Goal: Task Accomplishment & Management: Complete application form

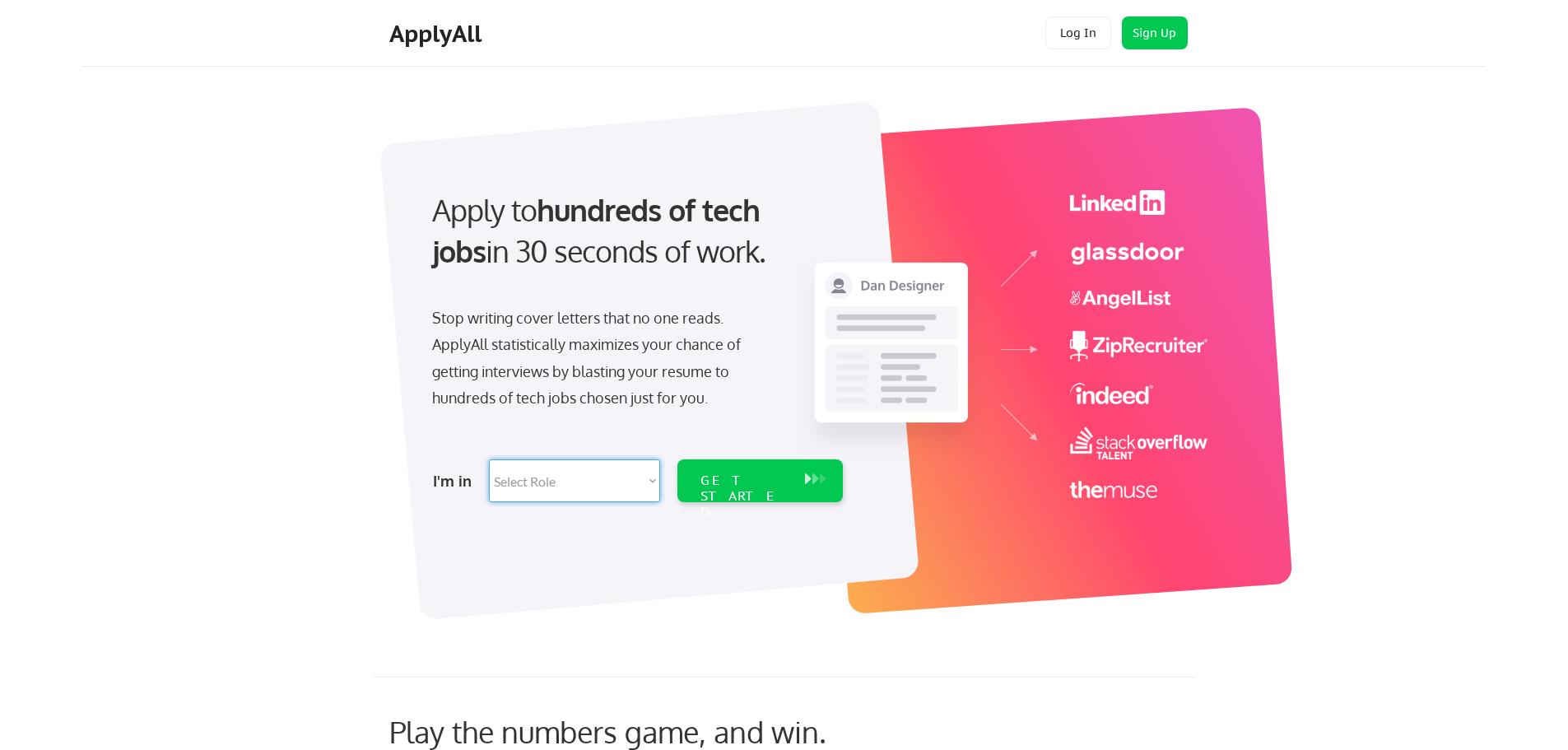
click at [653, 481] on select "Select Role Software Engineering Product Management Customer Success Sales UI/U…" at bounding box center [574, 481] width 171 height 43
select select ""engineering""
click at [653, 481] on select "Select Role Software Engineering Product Management Customer Success Sales UI/U…" at bounding box center [574, 481] width 171 height 43
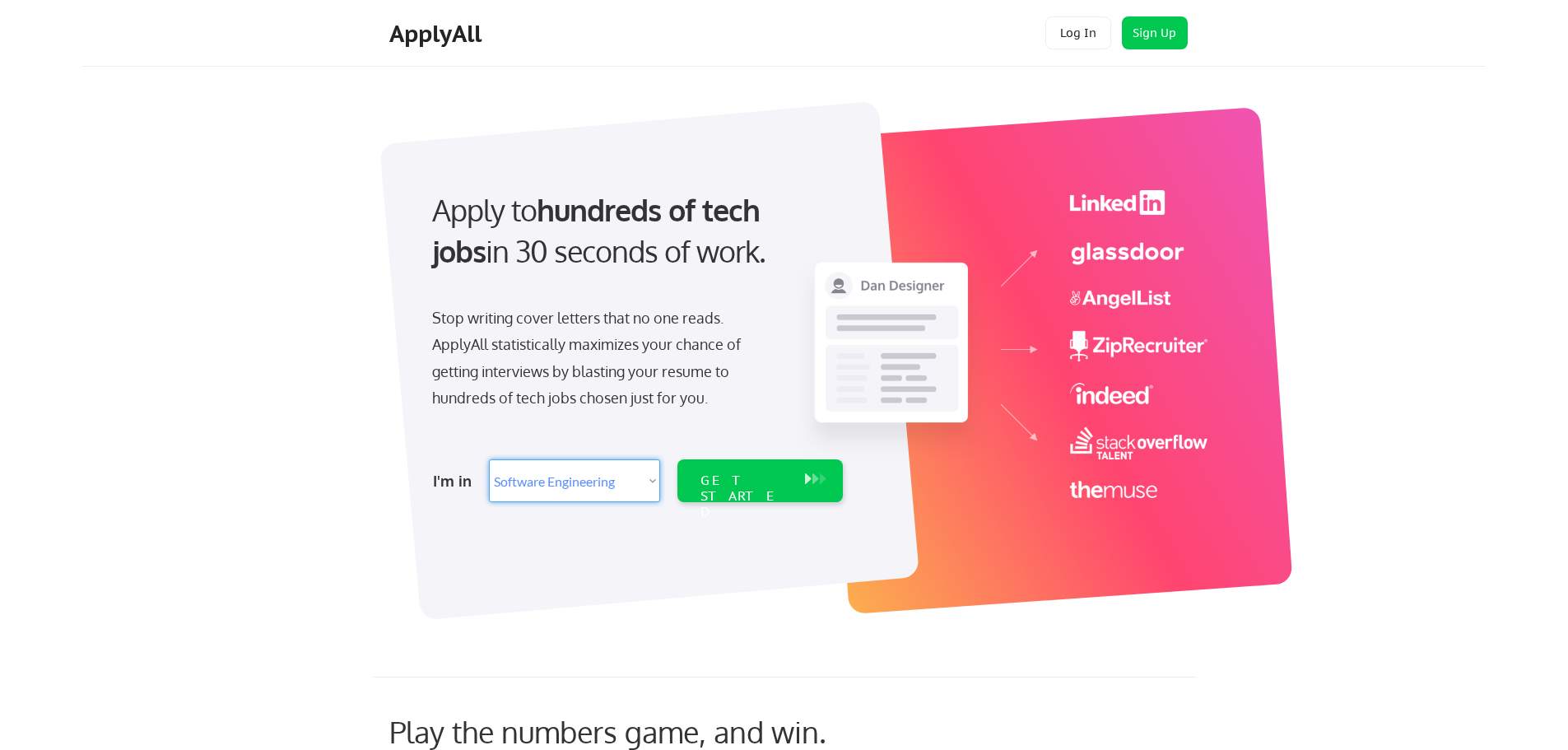
select select ""tech_finance_biz_ops_cos""
click at [489, 460] on select "Select Role Software Engineering Product Management Customer Success Sales UI/U…" at bounding box center [574, 481] width 171 height 43
select select ""tech_finance_biz_ops_cos""
click at [744, 479] on div "GET STARTED" at bounding box center [744, 496] width 88 height 48
